Goal: Navigation & Orientation: Find specific page/section

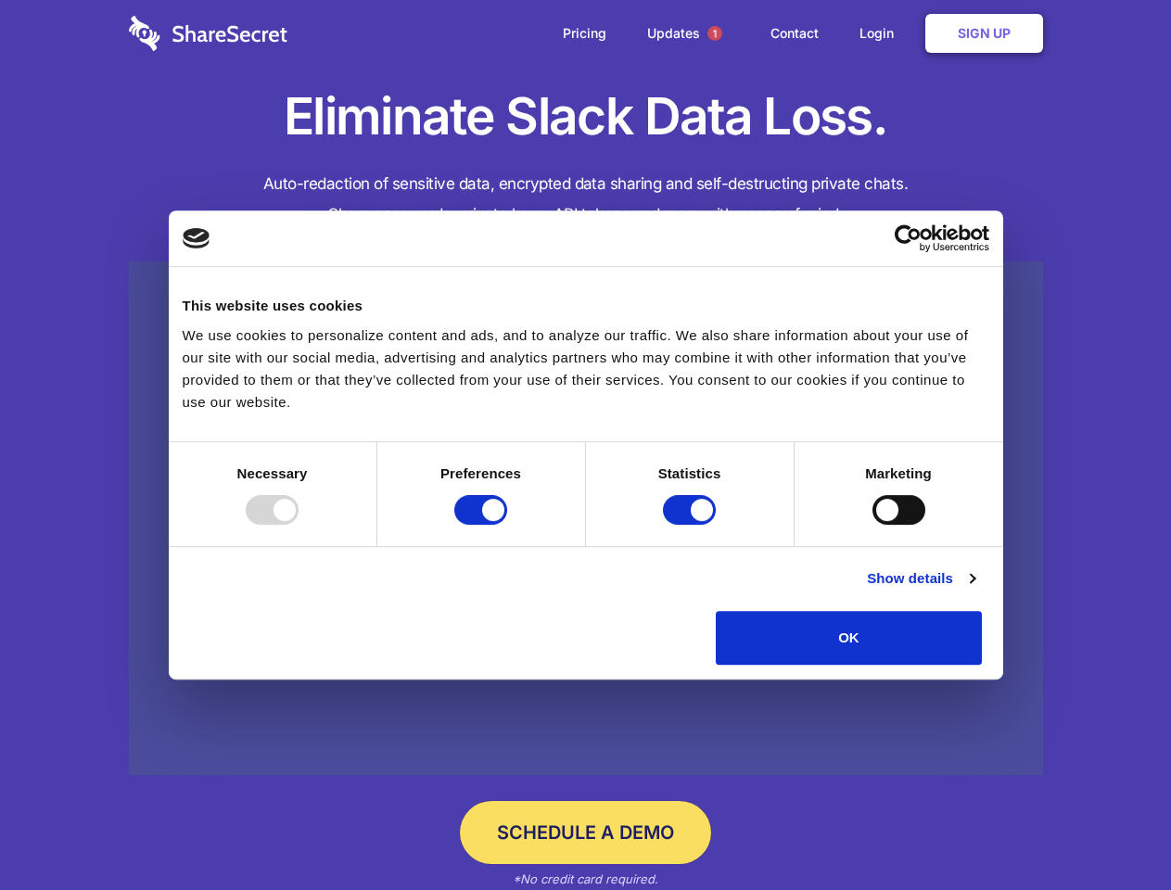
click at [299, 525] on div at bounding box center [272, 510] width 53 height 30
click at [507, 525] on input "Preferences" at bounding box center [480, 510] width 53 height 30
checkbox input "false"
click at [692, 525] on input "Statistics" at bounding box center [689, 510] width 53 height 30
checkbox input "false"
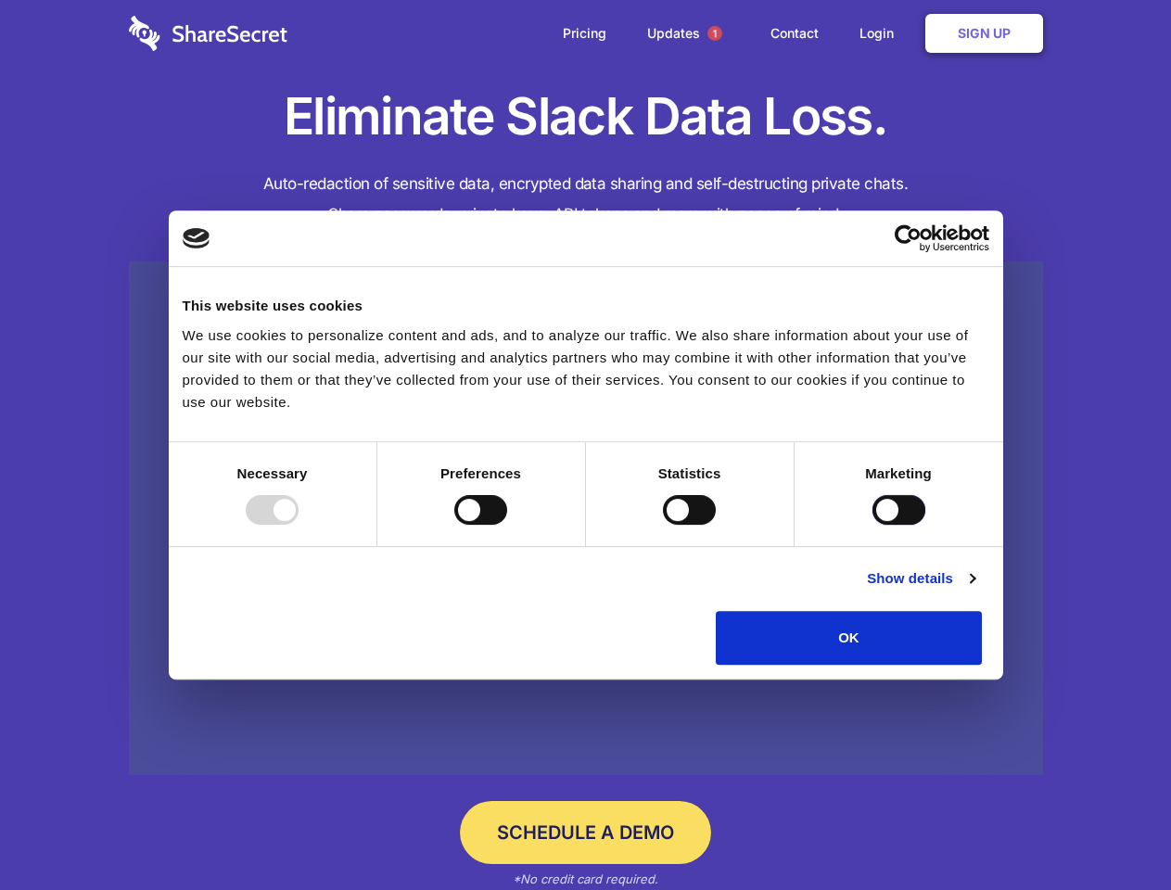
click at [872, 525] on input "Marketing" at bounding box center [898, 510] width 53 height 30
checkbox input "true"
click at [974, 590] on link "Show details" at bounding box center [921, 578] width 108 height 22
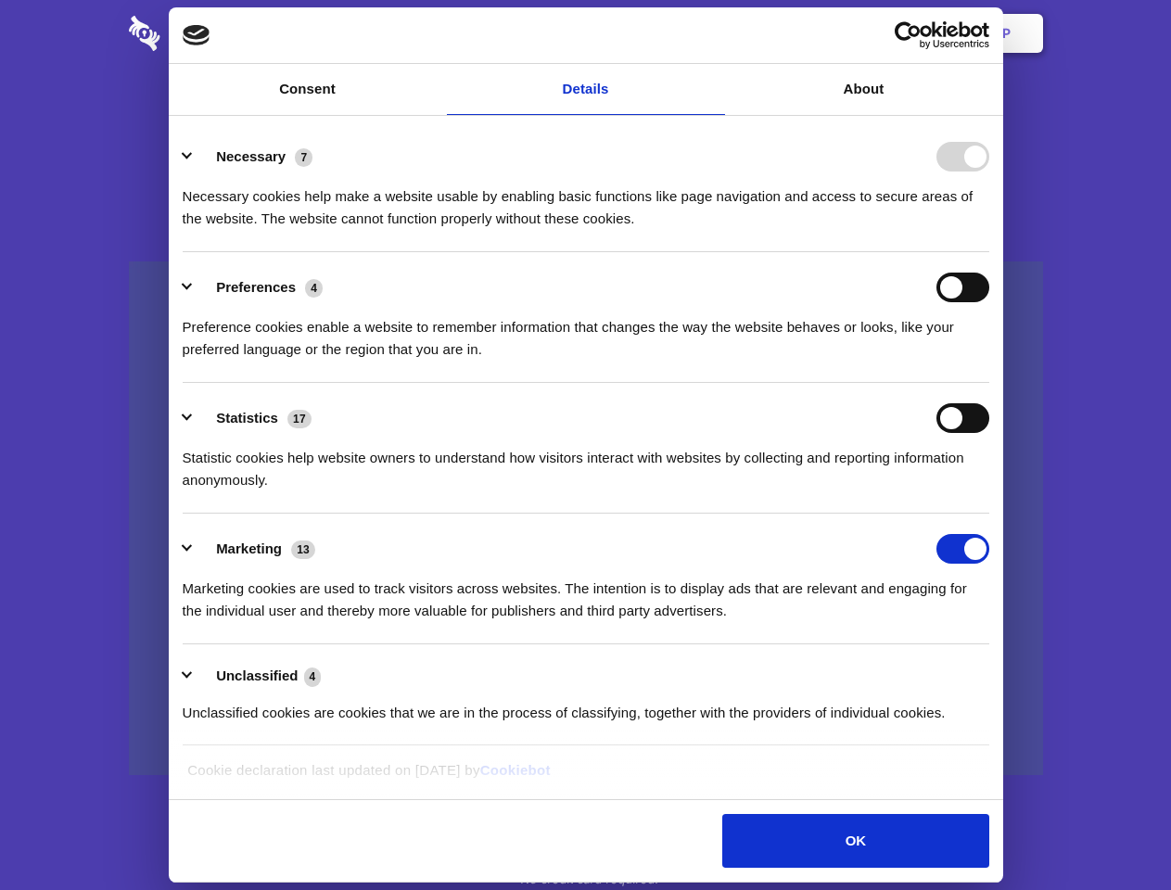
click at [989, 252] on li "Necessary 7 Necessary cookies help make a website usable by enabling basic func…" at bounding box center [586, 186] width 807 height 131
click at [714, 33] on span "1" at bounding box center [714, 33] width 15 height 15
